Goal: Task Accomplishment & Management: Use online tool/utility

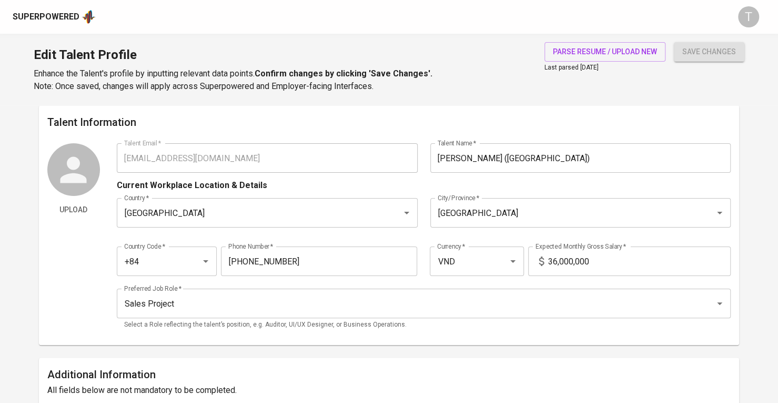
click at [78, 141] on div "Talent Information Upload Talent Email   * nhatvo602@gmail.com Talent Email * T…" at bounding box center [389, 224] width 700 height 239
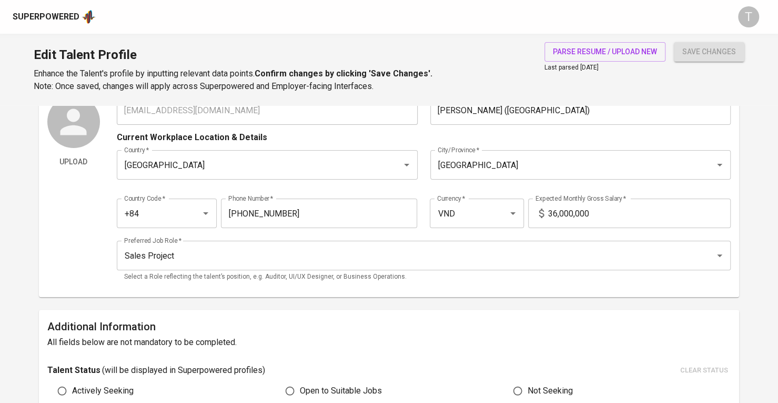
scroll to position [46, 0]
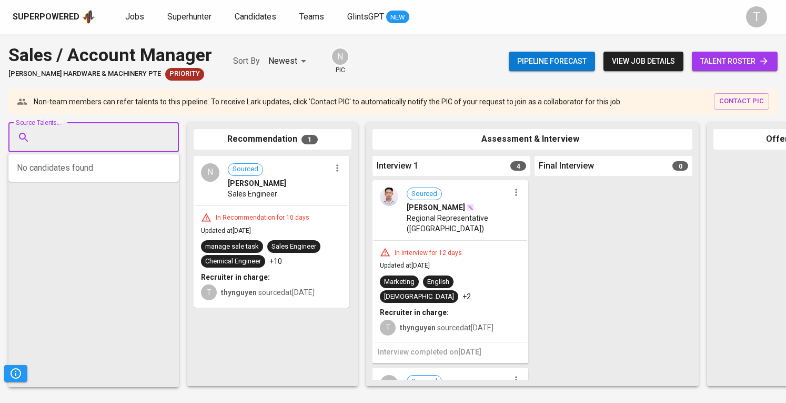
click at [121, 138] on input "Source Talents..." at bounding box center [89, 137] width 110 height 20
paste input "[EMAIL_ADDRESS][DOMAIN_NAME]"
type input "[EMAIL_ADDRESS][DOMAIN_NAME]"
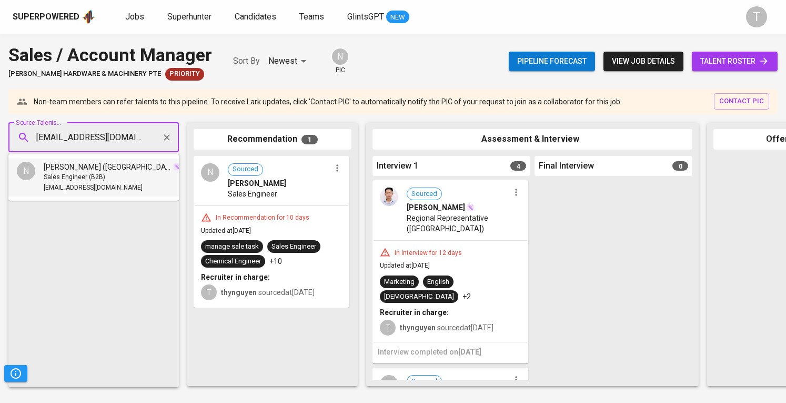
click at [110, 183] on li "N Nhật Võ (Nyan) Sales Engineer (B2B) nhatvo602@gmail.com" at bounding box center [93, 177] width 170 height 38
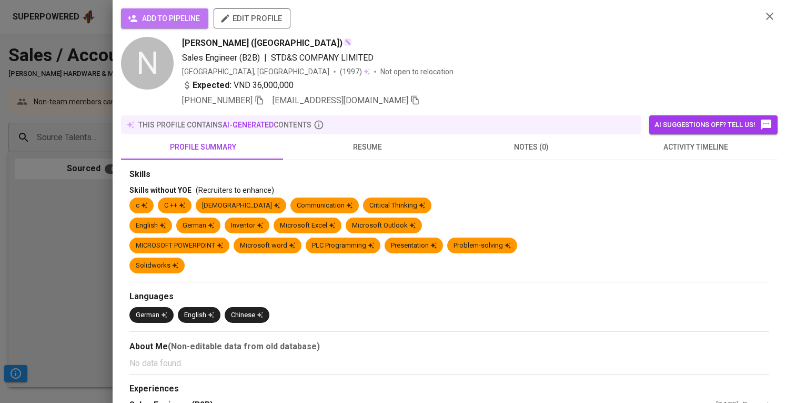
click at [204, 12] on button "add to pipeline" at bounding box center [164, 18] width 87 height 20
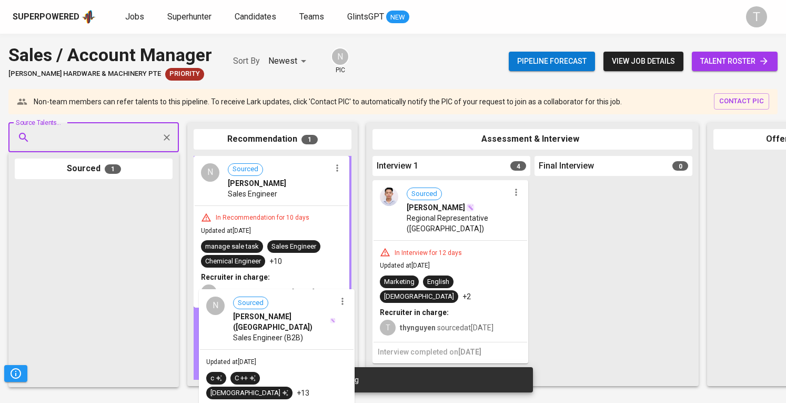
drag, startPoint x: 108, startPoint y: 211, endPoint x: 298, endPoint y: 316, distance: 216.7
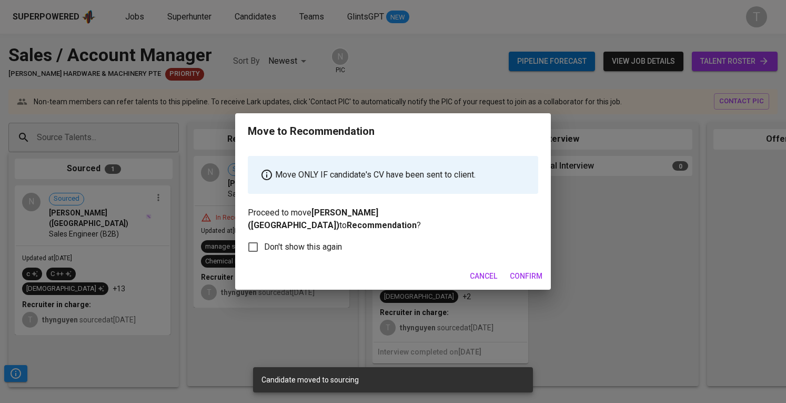
click at [527, 277] on button "Confirm" at bounding box center [526, 275] width 41 height 19
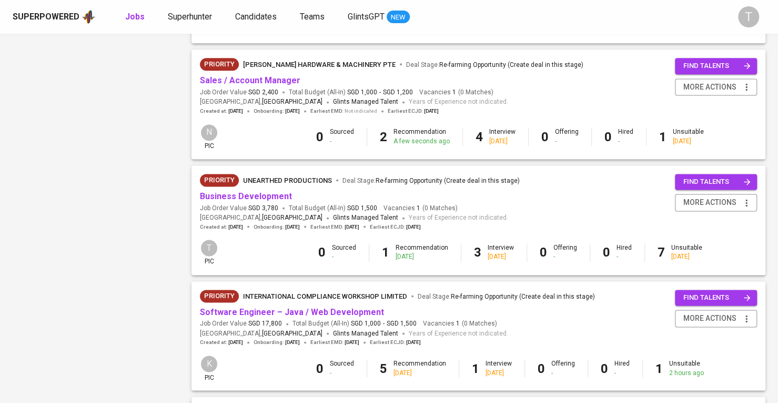
scroll to position [904, 0]
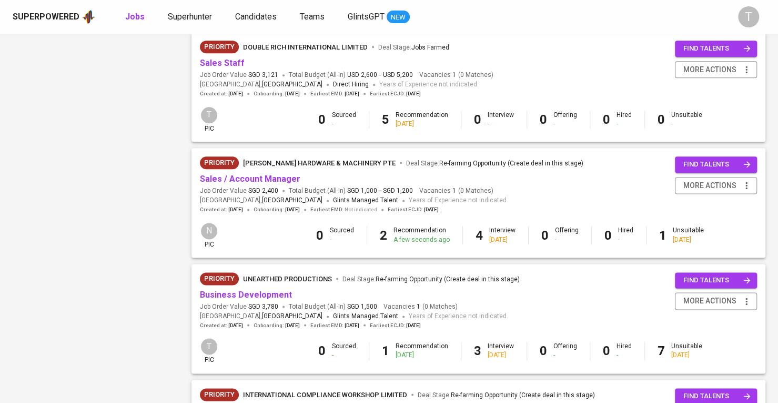
scroll to position [699, 0]
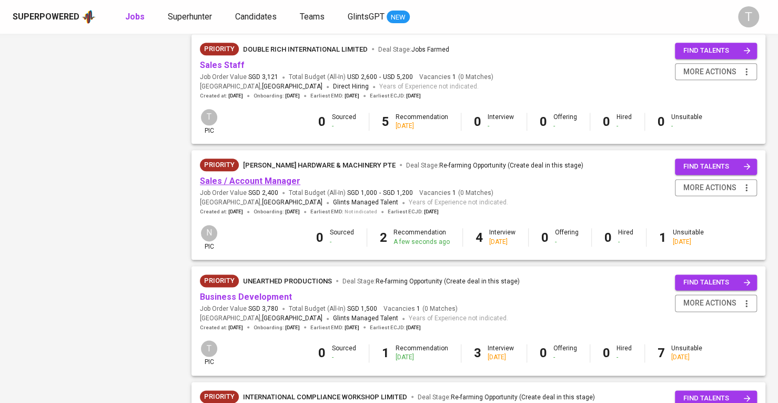
click at [243, 178] on link "Sales / Account Manager" at bounding box center [250, 181] width 100 height 10
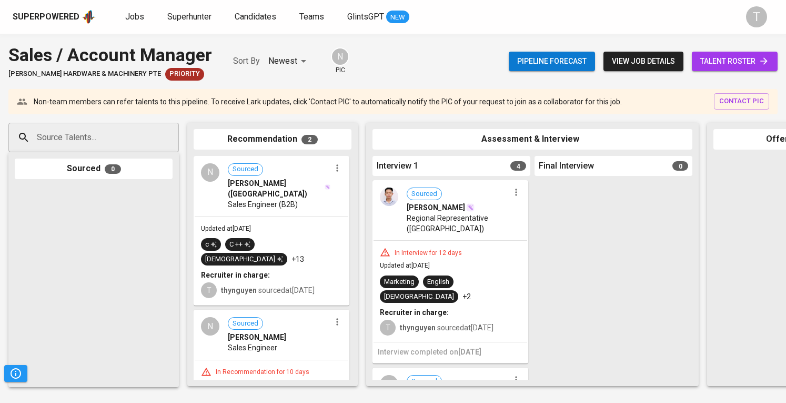
click at [308, 199] on div "Sales Engineer (B2B)" at bounding box center [279, 204] width 103 height 11
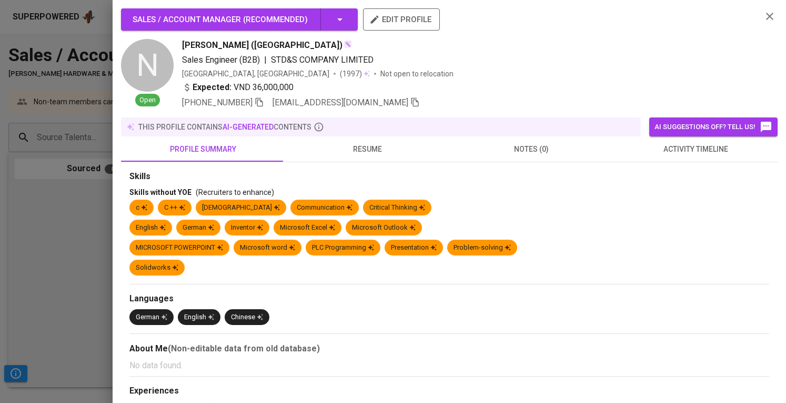
click at [410, 106] on icon "button" at bounding box center [414, 101] width 9 height 9
drag, startPoint x: 1, startPoint y: 253, endPoint x: 9, endPoint y: 245, distance: 10.8
click at [2, 253] on div at bounding box center [393, 201] width 786 height 403
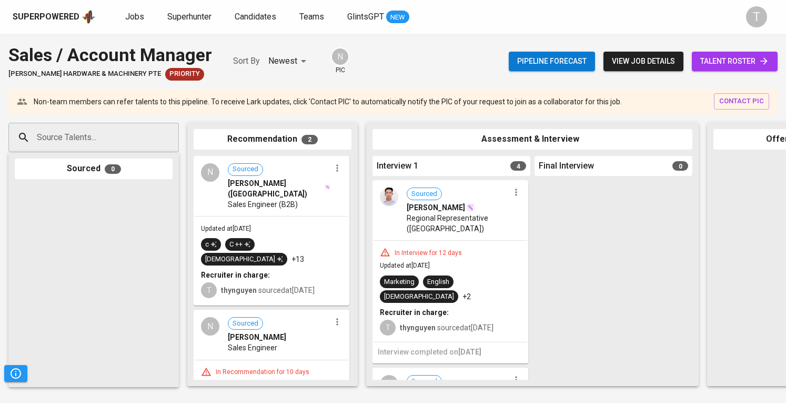
click at [277, 342] on div "Sales Engineer" at bounding box center [279, 347] width 103 height 11
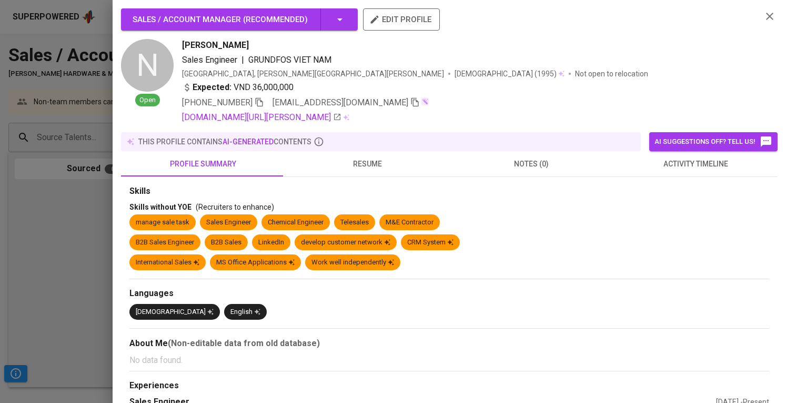
click at [411, 98] on icon "button" at bounding box center [414, 102] width 7 height 9
click at [32, 95] on div at bounding box center [393, 201] width 786 height 403
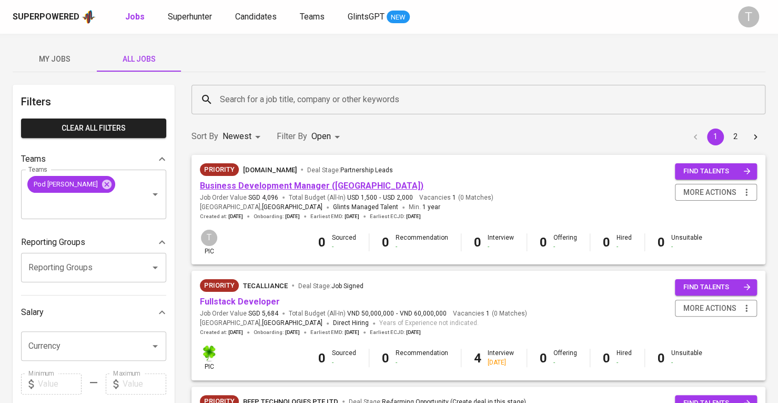
click at [293, 183] on link "Business Development Manager ([GEOGRAPHIC_DATA])" at bounding box center [312, 185] width 224 height 10
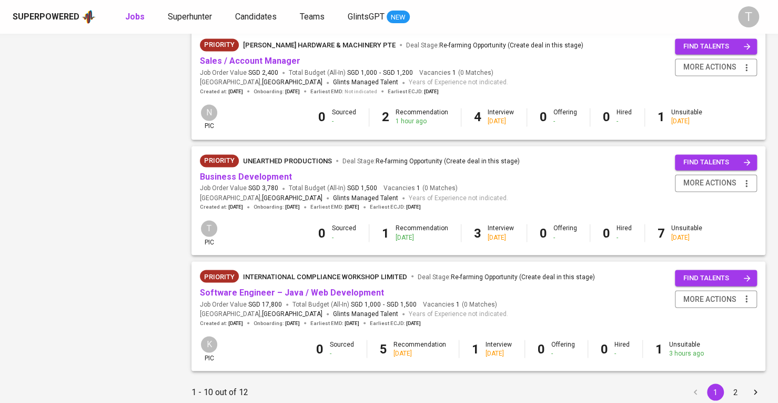
scroll to position [972, 0]
